Goal: Check status: Check status

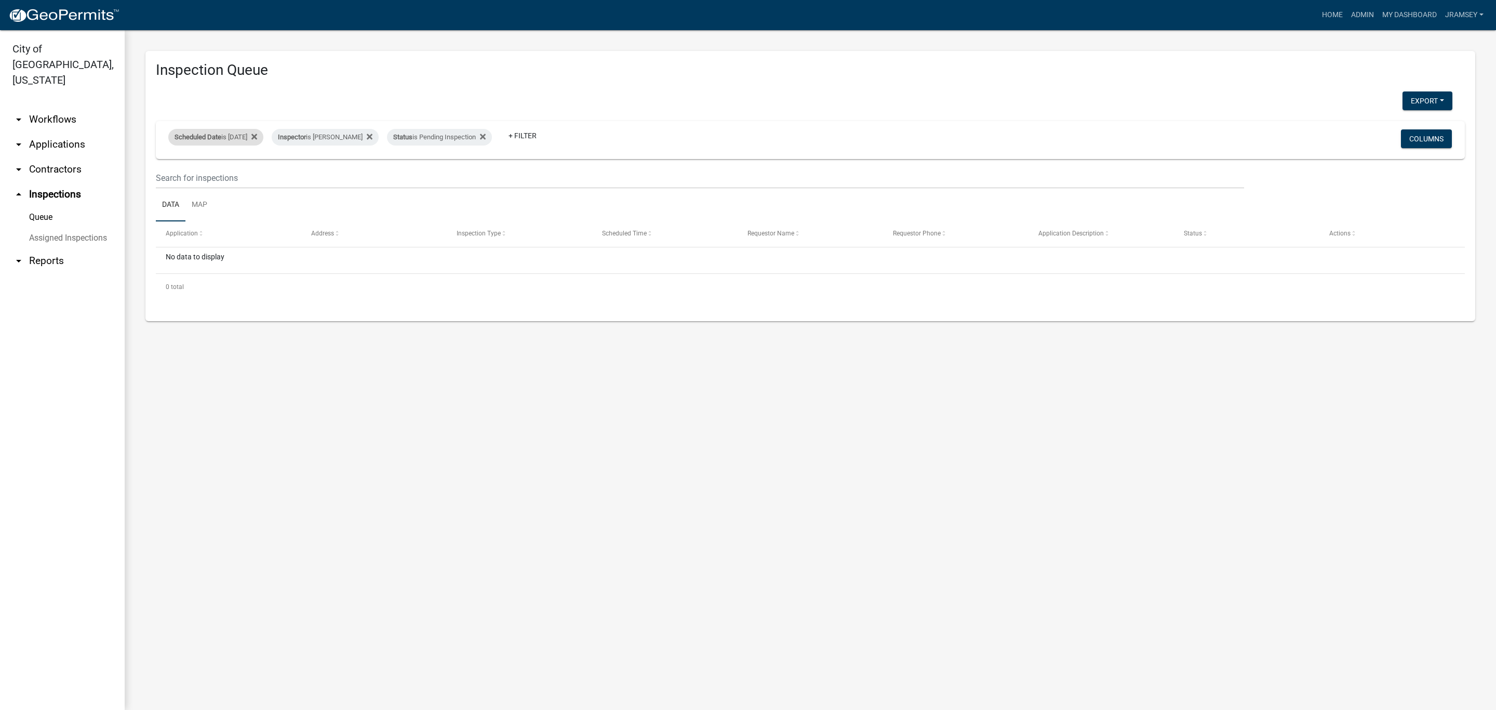
click at [233, 136] on div "Scheduled Date is [DATE]" at bounding box center [215, 137] width 95 height 17
click at [256, 170] on input "2025-09-23" at bounding box center [225, 175] width 73 height 21
click at [254, 178] on input "2025-09-23" at bounding box center [225, 175] width 73 height 21
type input "2025-09-24"
select select "2: 50"
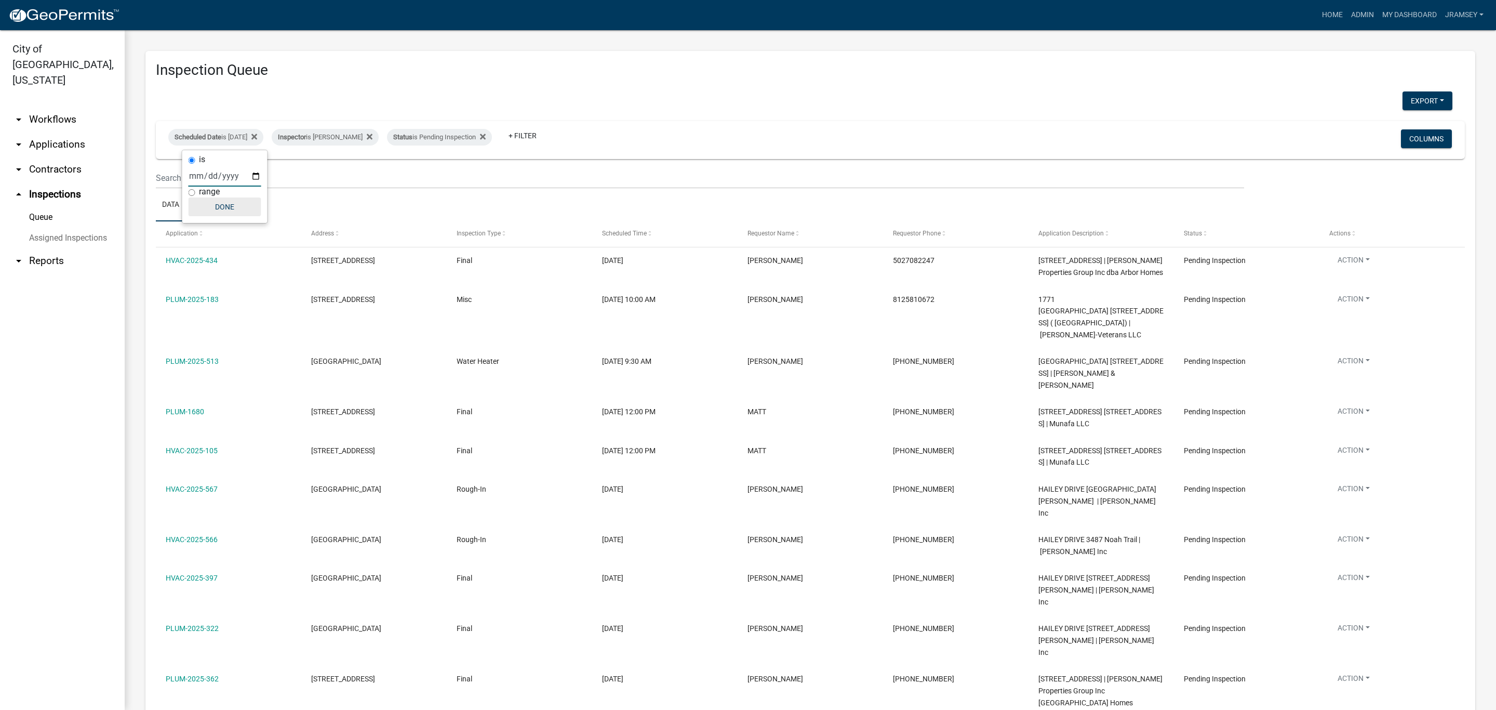
click at [231, 208] on button "Done" at bounding box center [225, 206] width 73 height 19
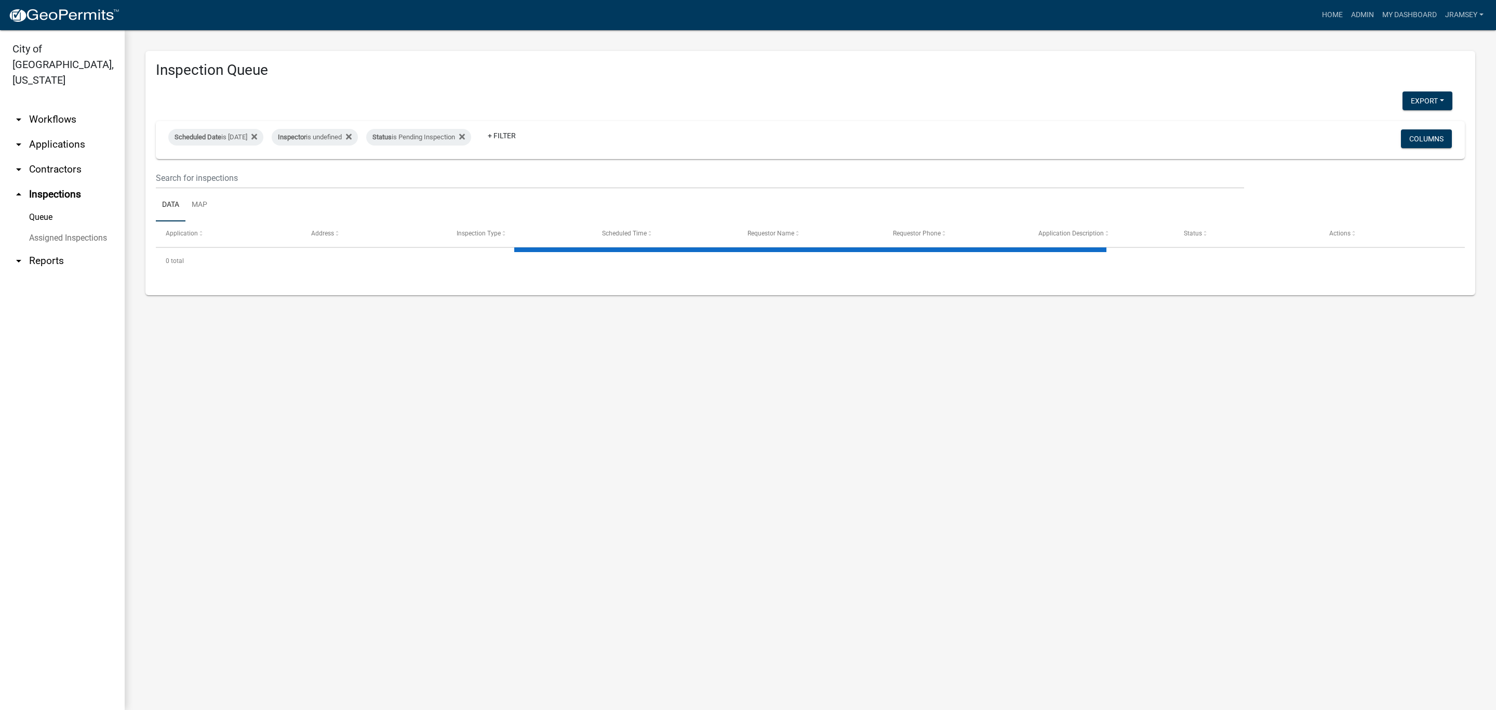
select select "2: 50"
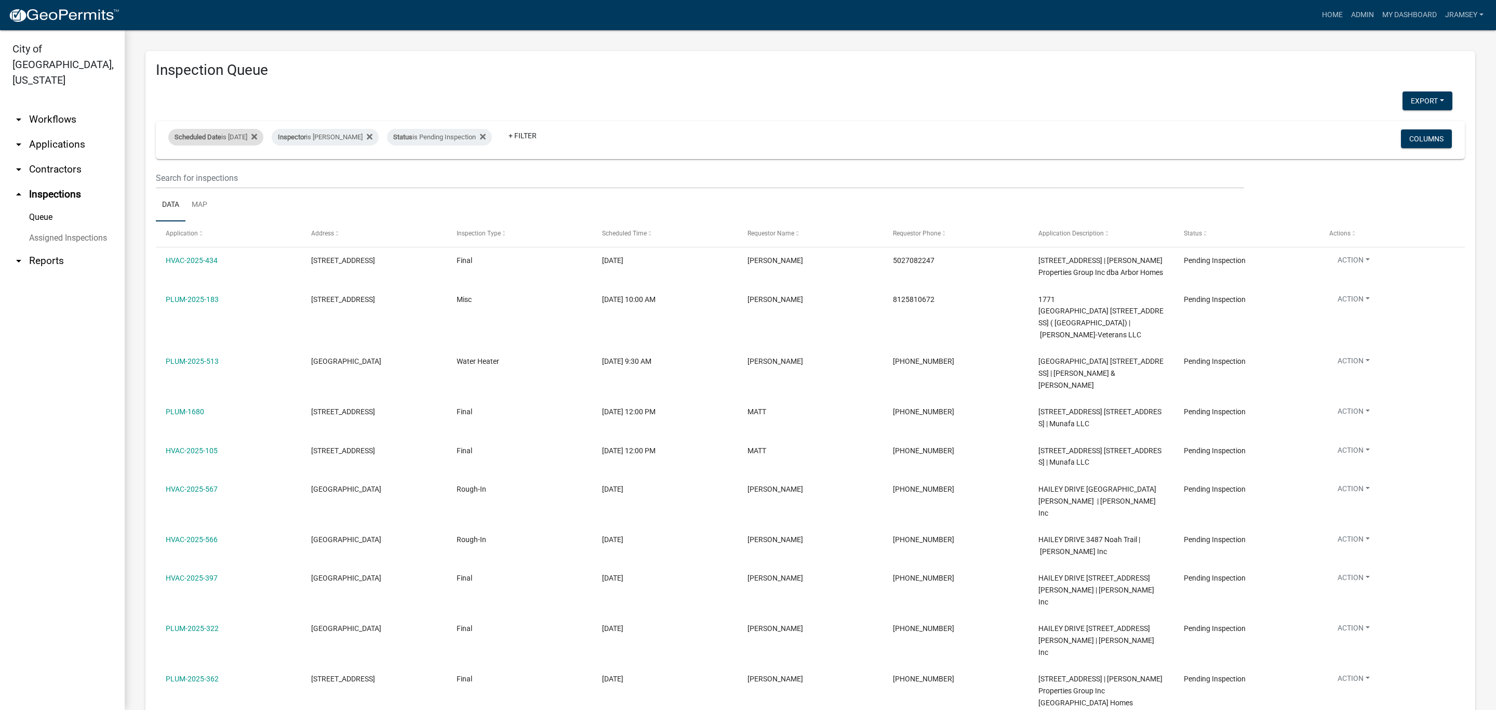
click at [230, 136] on div "Scheduled Date is 09/24/2025" at bounding box center [215, 137] width 95 height 17
click at [259, 177] on input "2025-09-24" at bounding box center [225, 175] width 73 height 21
type input "2025-09-25"
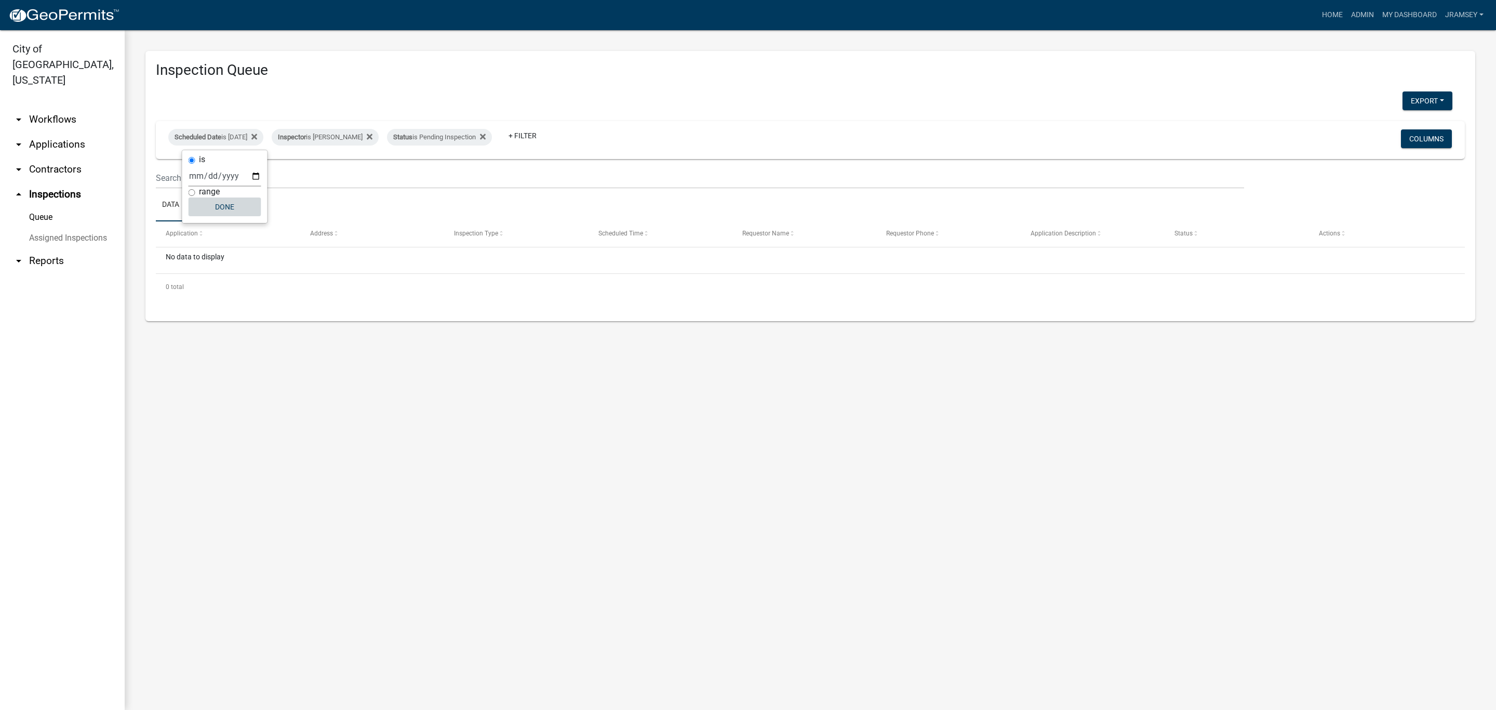
click at [239, 213] on button "Done" at bounding box center [225, 206] width 73 height 19
click at [251, 139] on div "Scheduled Date is 09/25/2025" at bounding box center [215, 137] width 95 height 17
click at [256, 172] on input "2025-09-25" at bounding box center [225, 175] width 73 height 21
type input "2025-09-24"
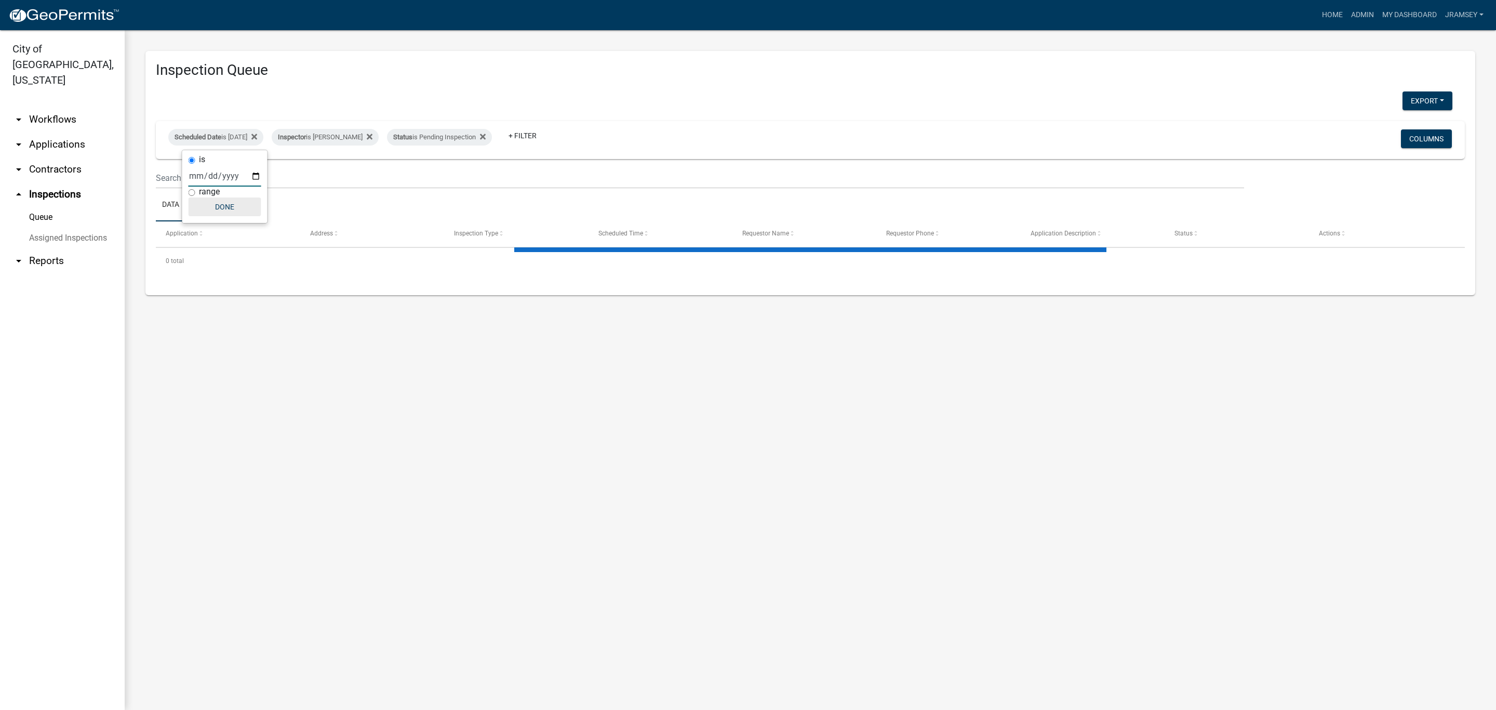
select select "2: 50"
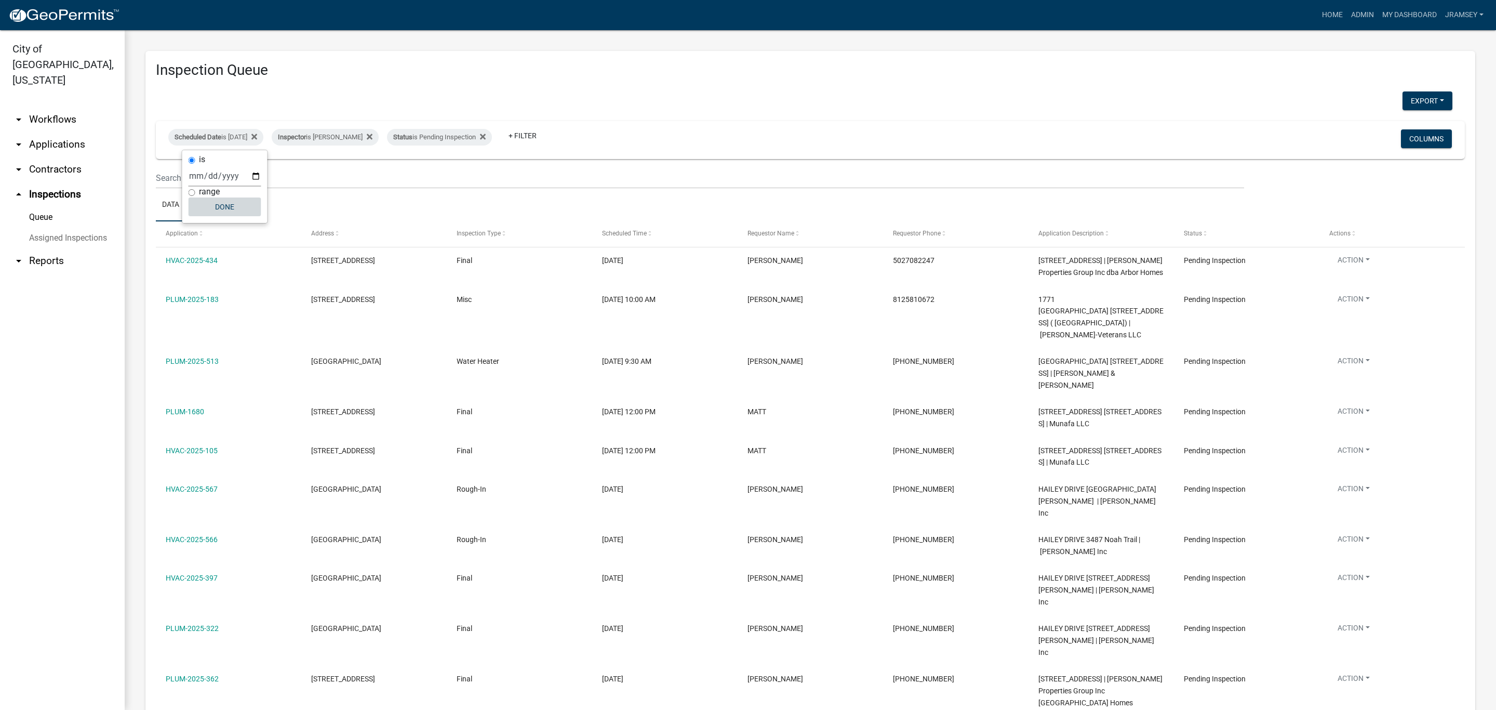
click at [234, 212] on button "Done" at bounding box center [225, 206] width 73 height 19
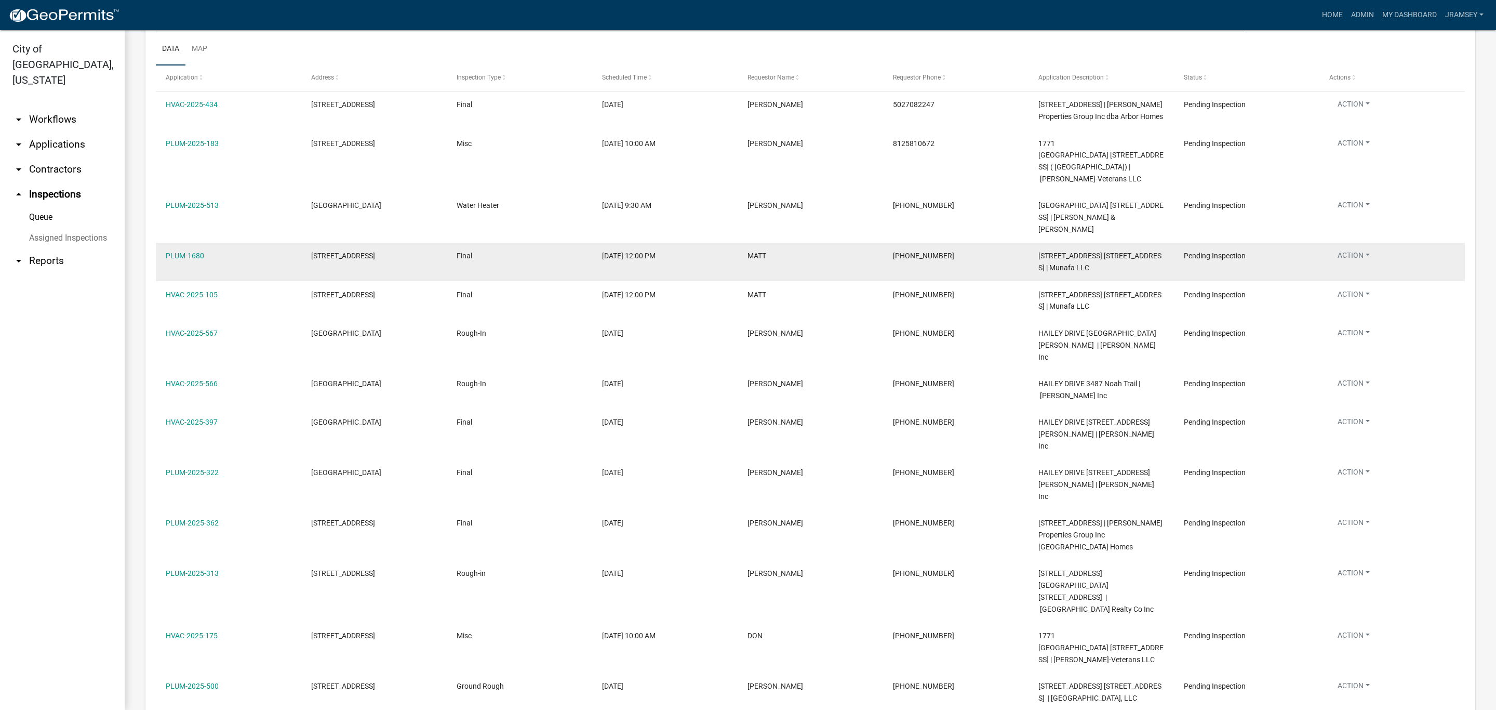
scroll to position [234, 0]
